Goal: Task Accomplishment & Management: Manage account settings

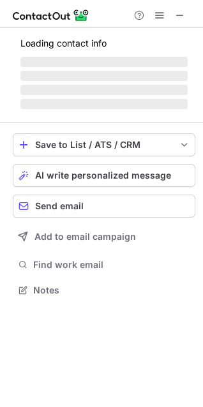
scroll to position [281, 203]
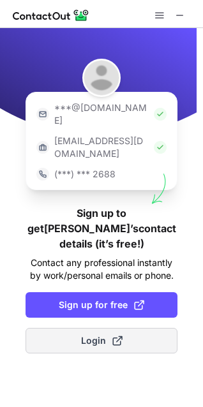
click at [108, 334] on span "Login" at bounding box center [101, 340] width 41 height 13
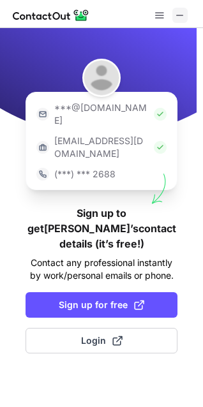
click at [179, 13] on span at bounding box center [180, 15] width 10 height 10
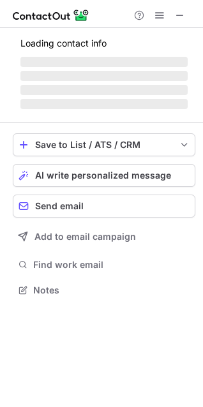
scroll to position [281, 203]
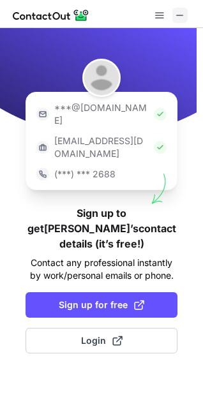
click at [180, 17] on span at bounding box center [180, 15] width 10 height 10
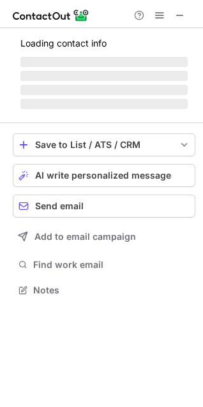
scroll to position [281, 203]
